Goal: Task Accomplishment & Management: Manage account settings

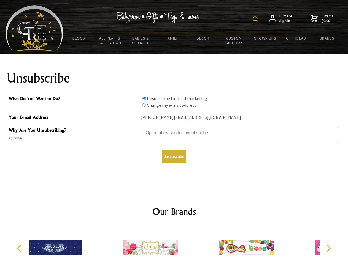
click at [256, 19] on img at bounding box center [256, 19] width 6 height 6
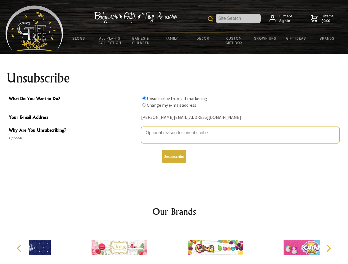
click at [174, 129] on textarea "Why Are You Unsubscribing?" at bounding box center [240, 135] width 198 height 17
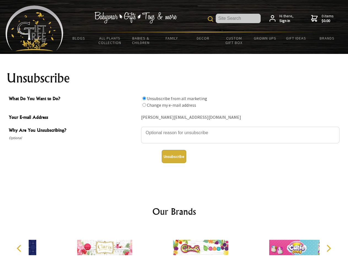
click at [144, 98] on input "What Do You Want to Do?" at bounding box center [144, 99] width 4 height 4
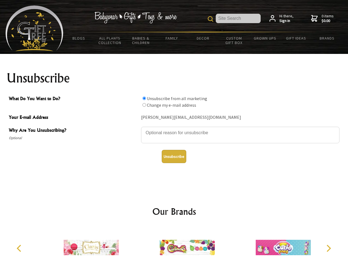
click at [144, 105] on input "What Do You Want to Do?" at bounding box center [144, 105] width 4 height 4
radio input "true"
click at [174, 157] on button "Unsubscribe" at bounding box center [174, 156] width 25 height 13
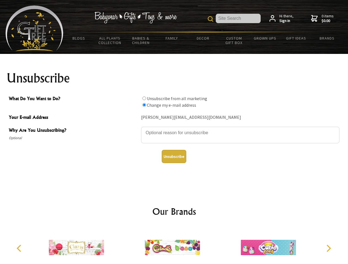
click at [20, 249] on icon "Previous" at bounding box center [19, 248] width 7 height 7
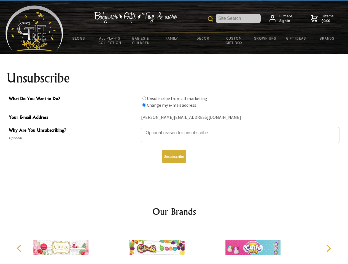
click at [328, 249] on icon "Next" at bounding box center [327, 248] width 7 height 7
